Goal: Task Accomplishment & Management: Complete application form

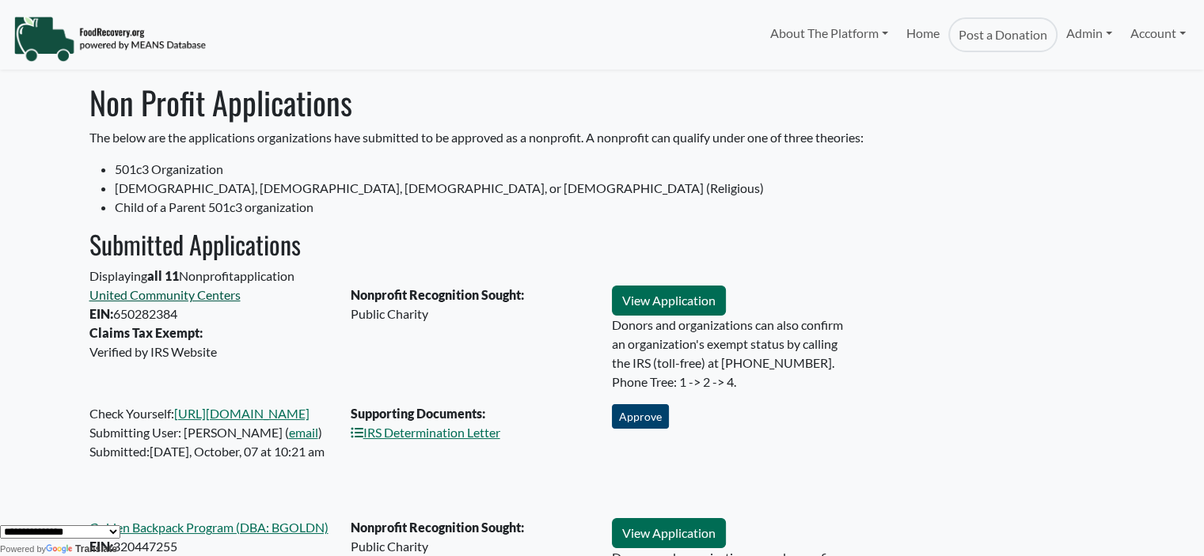
click at [168, 300] on link "United Community Centers" at bounding box center [164, 294] width 151 height 15
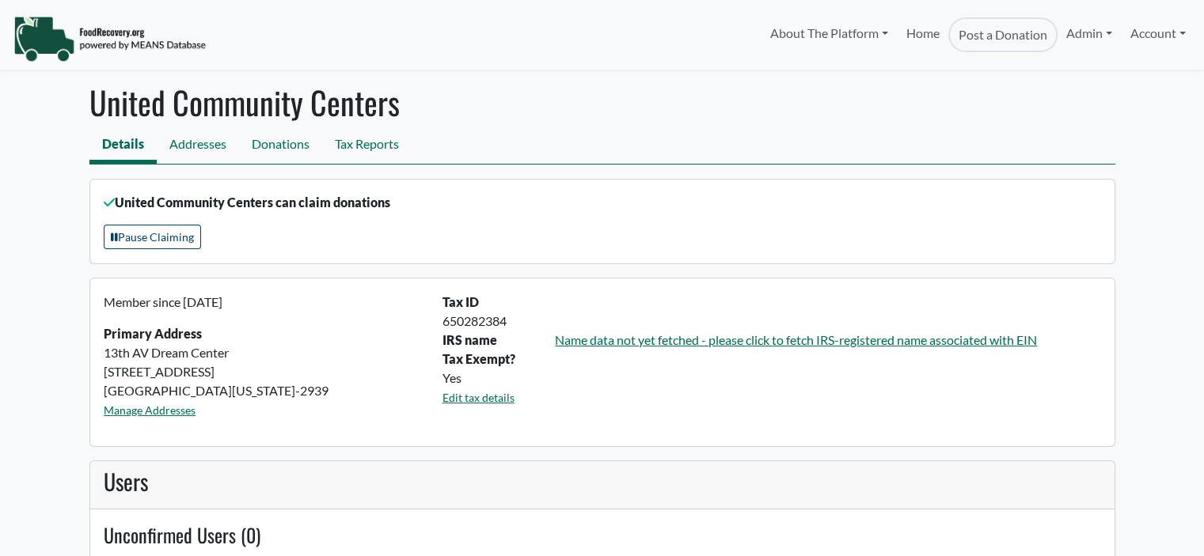
select select "Language Translate Widget"
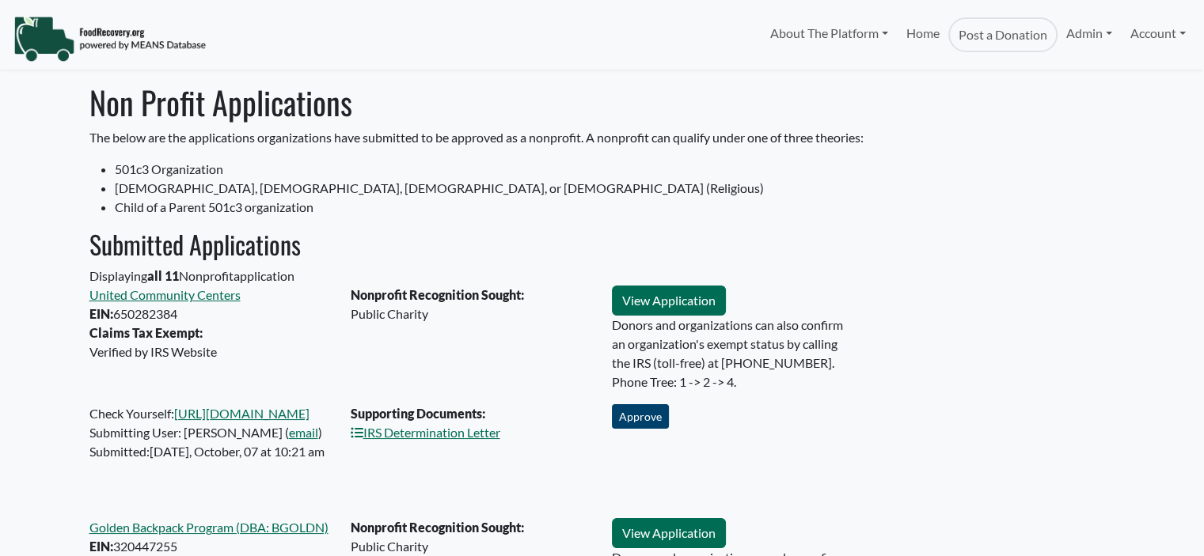
select select "Language Translate Widget"
click at [440, 435] on link "IRS Determination Letter" at bounding box center [426, 432] width 150 height 15
drag, startPoint x: 195, startPoint y: 330, endPoint x: 124, endPoint y: 321, distance: 71.1
click at [104, 321] on div "United Community Centers EIN: [US_EMPLOYER_IDENTIFICATION_NUMBER] Claims Tax Ex…" at bounding box center [210, 324] width 242 height 76
click at [152, 319] on div "United Community Centers EIN: [US_EMPLOYER_IDENTIFICATION_NUMBER] Claims Tax Ex…" at bounding box center [210, 324] width 242 height 76
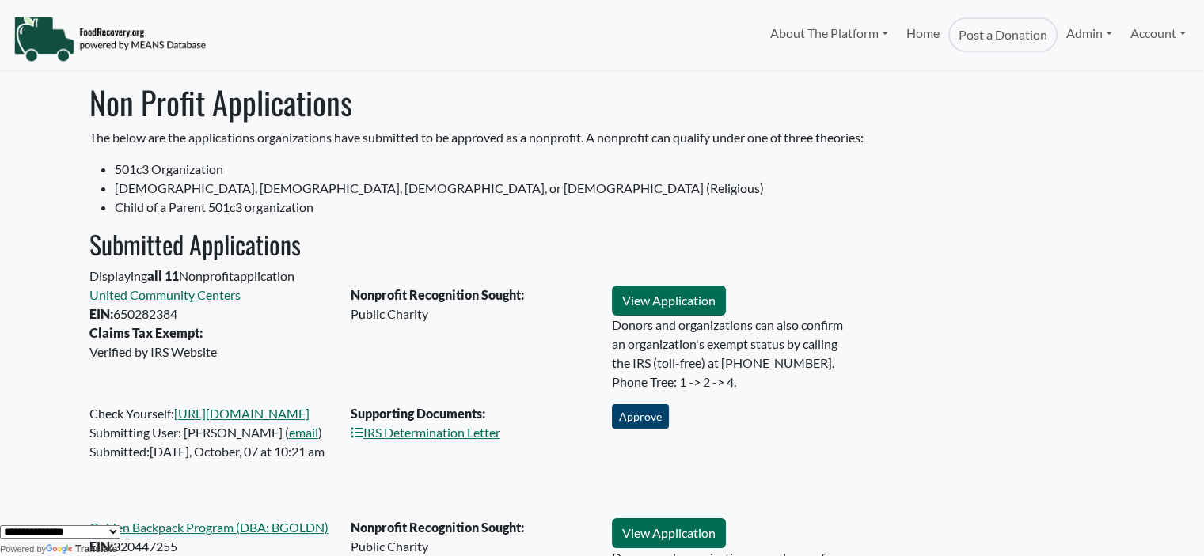
drag, startPoint x: 177, startPoint y: 316, endPoint x: 116, endPoint y: 319, distance: 61.0
click at [116, 319] on div "United Community Centers EIN: [US_EMPLOYER_IDENTIFICATION_NUMBER] Claims Tax Ex…" at bounding box center [210, 324] width 242 height 76
click at [647, 419] on button "Approve" at bounding box center [640, 416] width 57 height 25
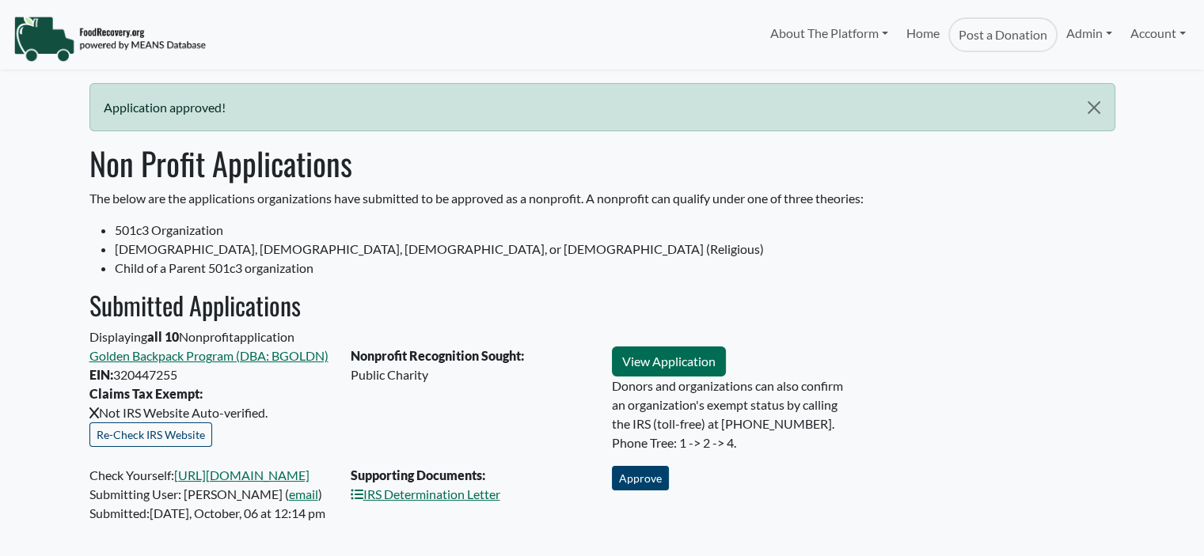
select select "Language Translate Widget"
